Goal: Information Seeking & Learning: Learn about a topic

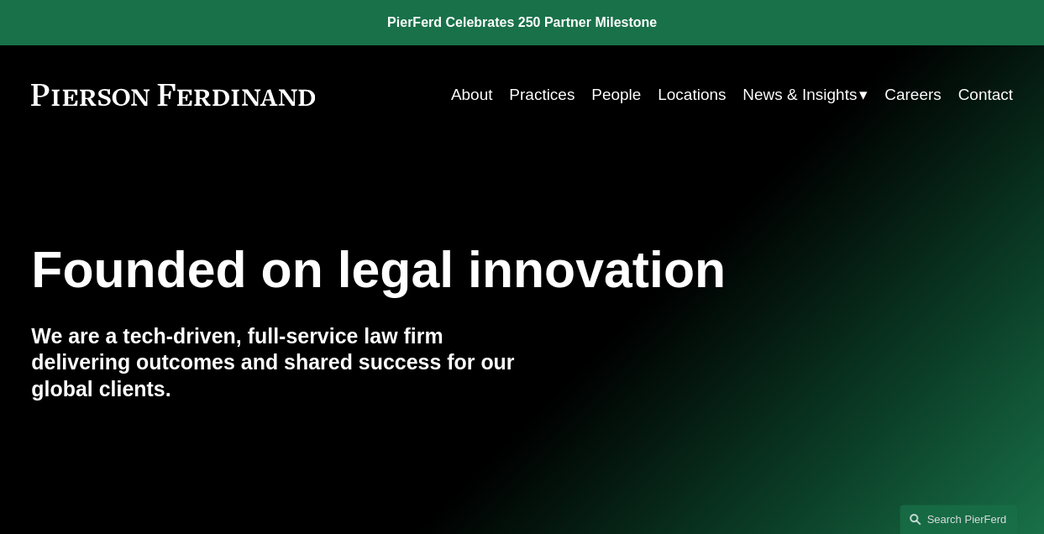
click at [677, 92] on link "Locations" at bounding box center [692, 95] width 68 height 32
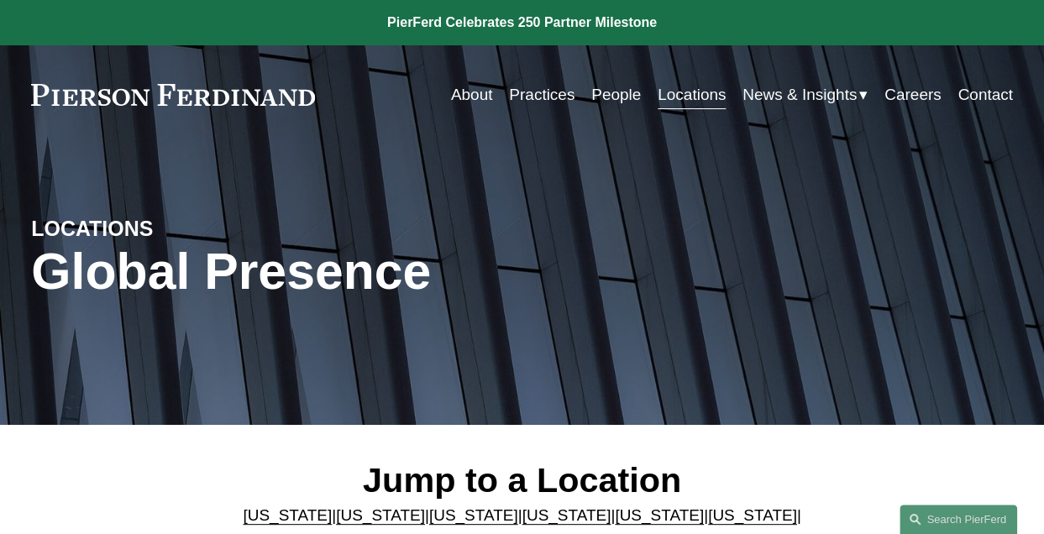
click at [433, 522] on link "[US_STATE]" at bounding box center [473, 515] width 89 height 18
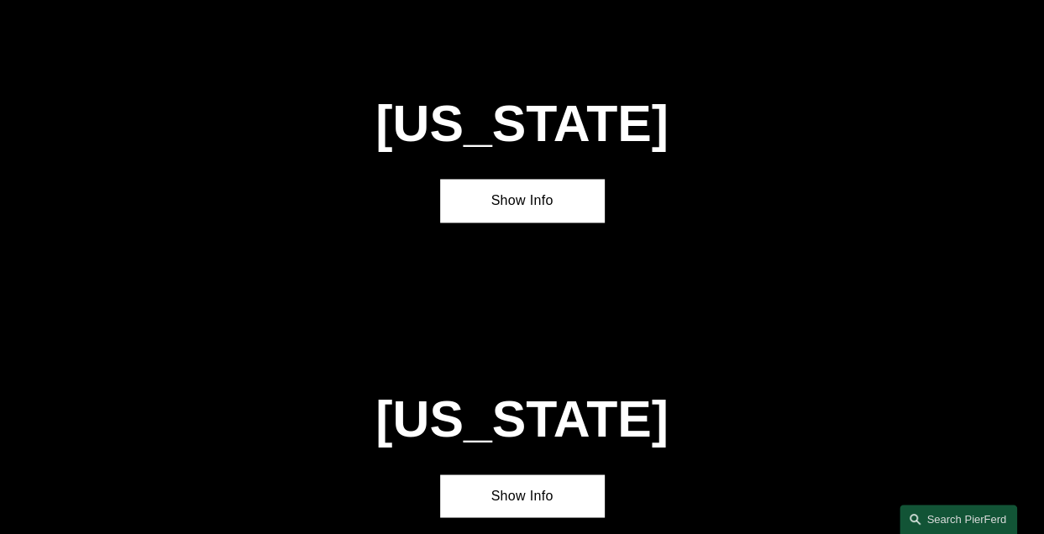
scroll to position [1253, 0]
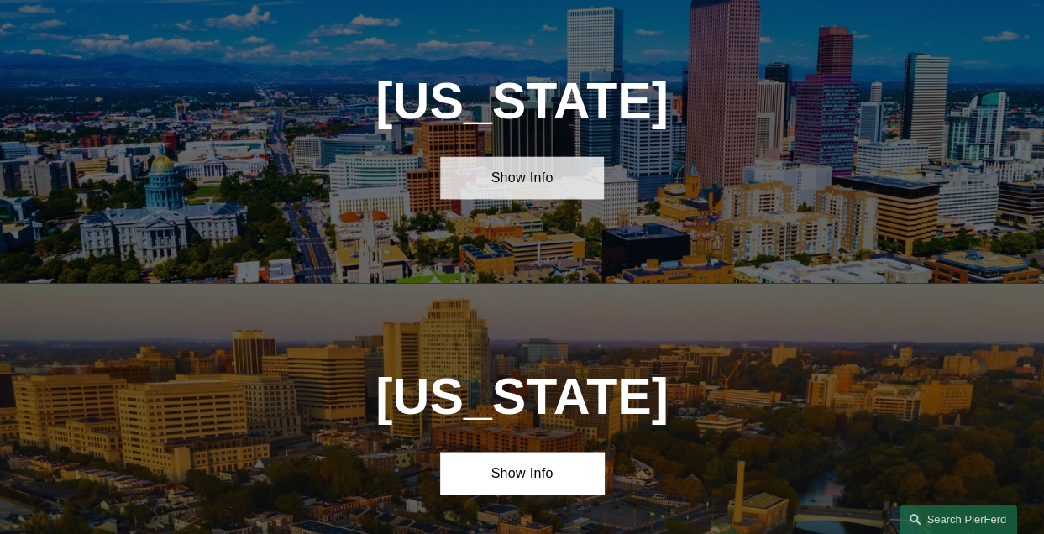
click at [499, 197] on link "Show Info" at bounding box center [522, 177] width 164 height 42
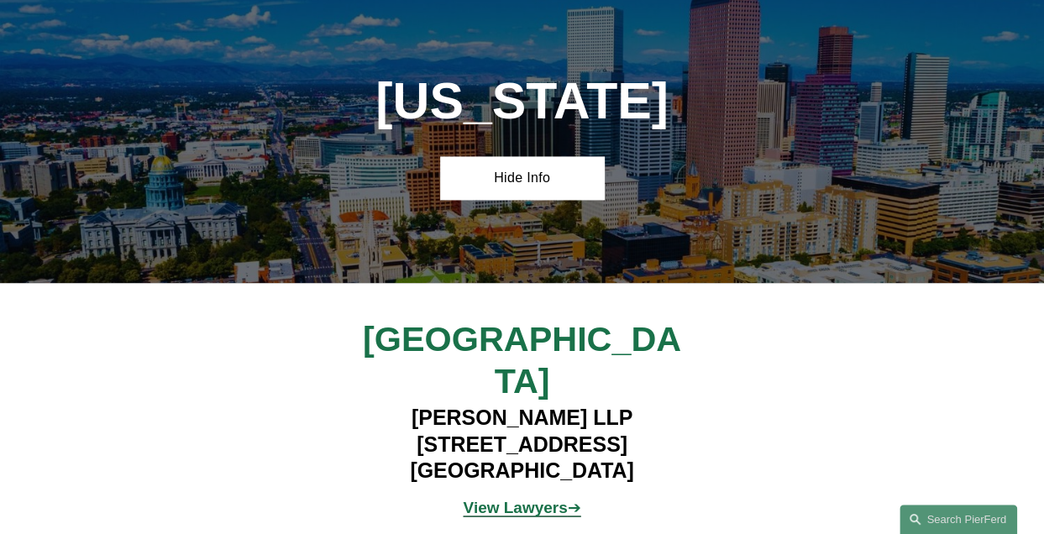
click at [494, 498] on strong "View Lawyers" at bounding box center [515, 507] width 104 height 18
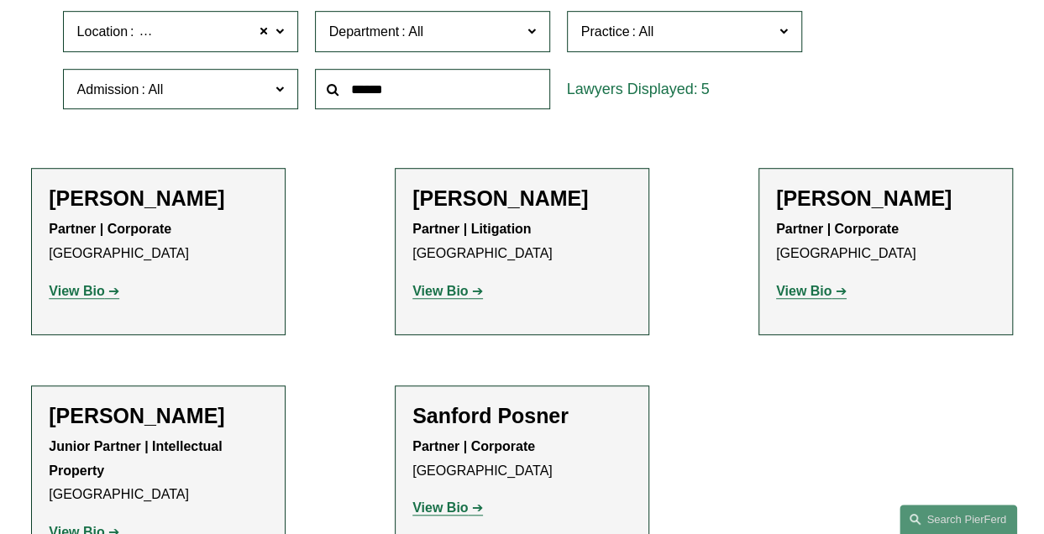
scroll to position [588, 0]
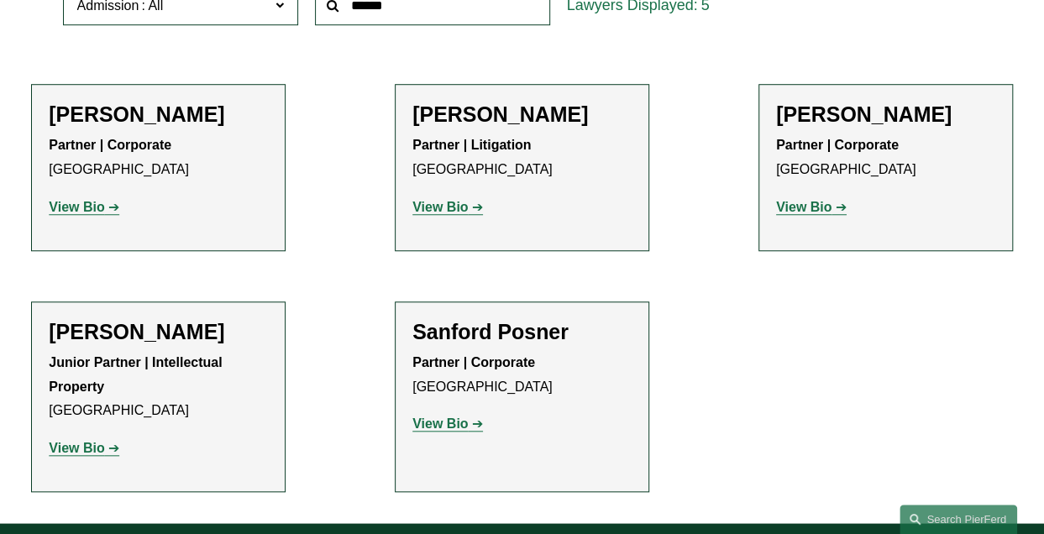
click at [437, 210] on strong "View Bio" at bounding box center [439, 207] width 55 height 14
click at [428, 209] on strong "View Bio" at bounding box center [439, 207] width 55 height 14
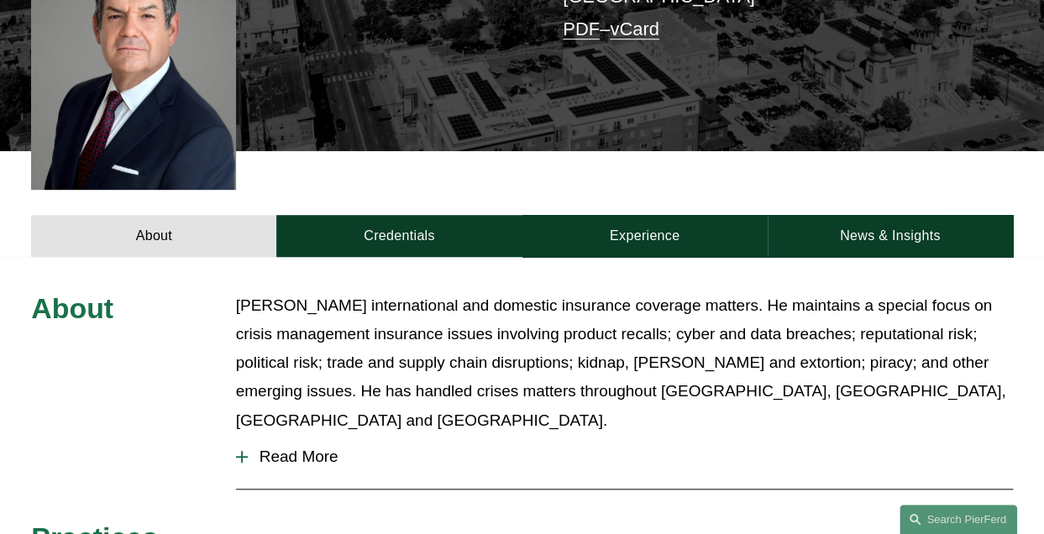
scroll to position [504, 0]
